Goal: Task Accomplishment & Management: Manage account settings

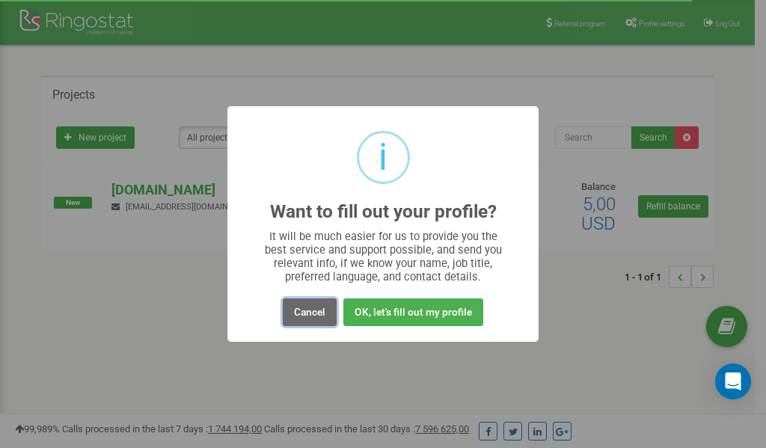
click at [308, 314] on button "Cancel" at bounding box center [310, 313] width 54 height 28
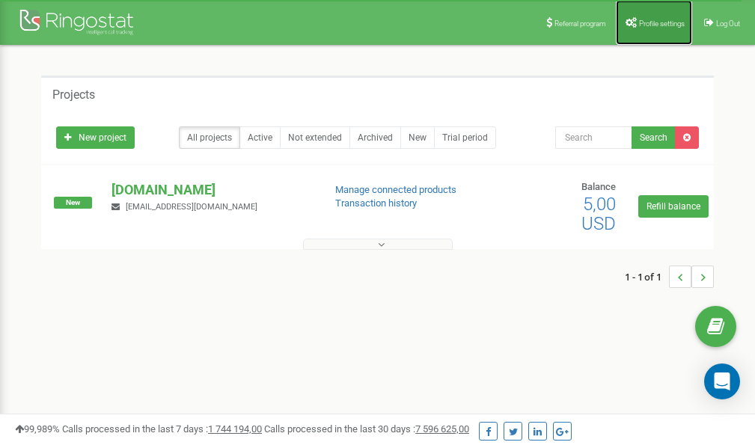
click at [653, 22] on span "Profile settings" at bounding box center [662, 23] width 46 height 8
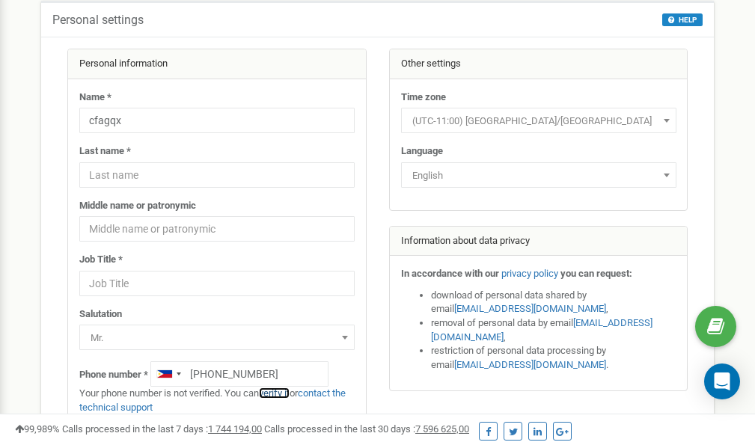
click at [284, 394] on link "verify it" at bounding box center [274, 393] width 31 height 11
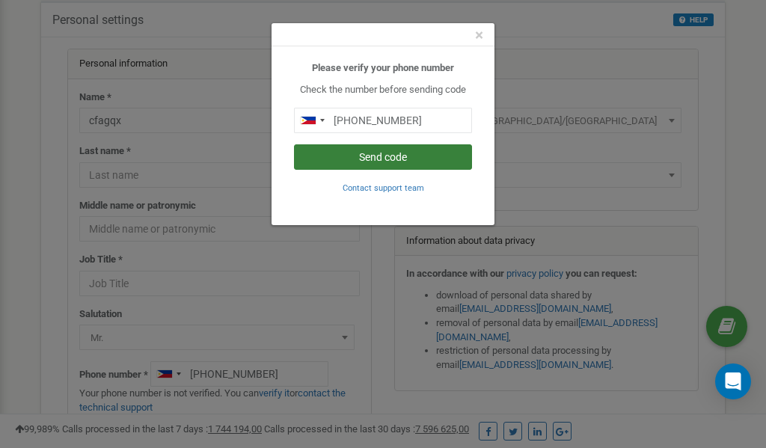
click at [376, 159] on button "Send code" at bounding box center [383, 156] width 178 height 25
